Goal: Transaction & Acquisition: Subscribe to service/newsletter

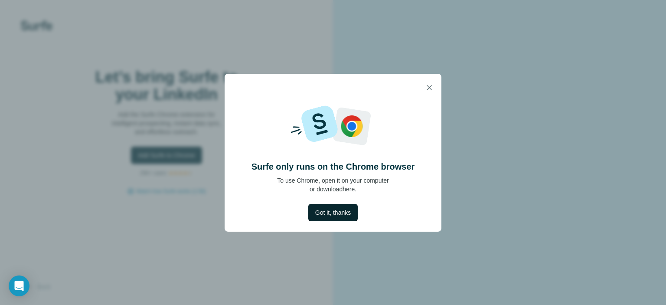
click at [328, 216] on span "Got it, thanks" at bounding box center [333, 212] width 36 height 9
click at [421, 87] on button "button" at bounding box center [429, 87] width 17 height 17
